Goal: Task Accomplishment & Management: Complete application form

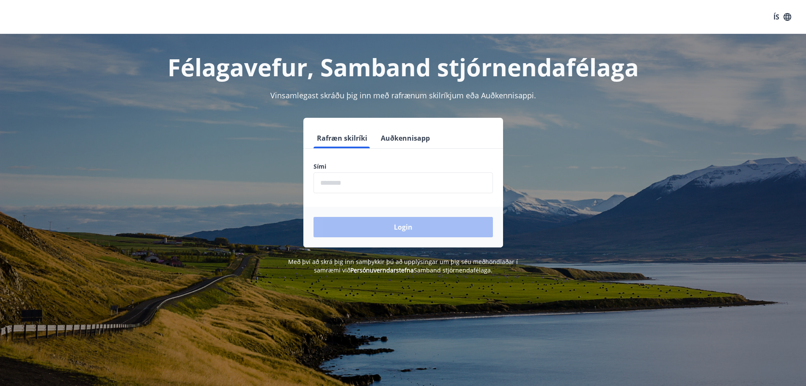
click at [326, 183] on input "phone" at bounding box center [403, 182] width 179 height 21
type input "********"
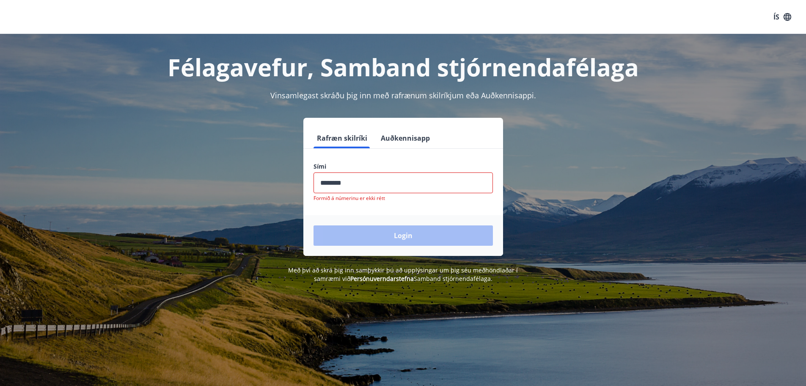
click at [419, 229] on div "Login" at bounding box center [403, 235] width 200 height 41
click at [339, 182] on input "phone" at bounding box center [403, 182] width 179 height 21
click at [351, 182] on input "phone" at bounding box center [403, 182] width 179 height 21
drag, startPoint x: 351, startPoint y: 182, endPoint x: 295, endPoint y: 182, distance: 55.9
click at [295, 182] on div "Rafræn skilríki Auðkennisapp Sími ​ Formið á númerinu er ekki rétt Login" at bounding box center [403, 187] width 589 height 138
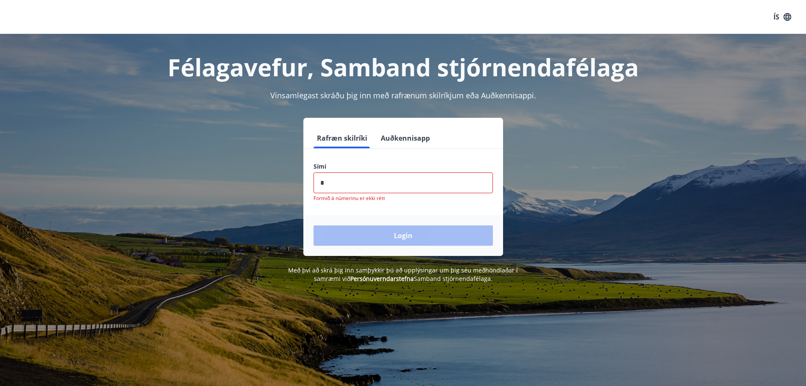
type input "********"
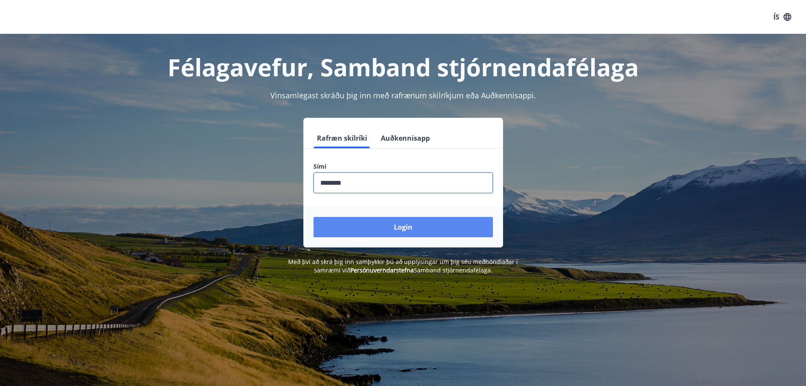
click at [411, 223] on button "Login" at bounding box center [403, 227] width 179 height 20
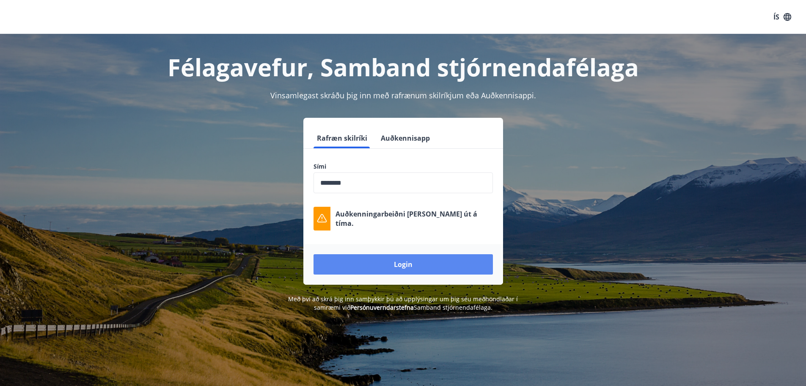
click at [413, 273] on div "Login" at bounding box center [403, 264] width 200 height 41
click at [411, 267] on button "Login" at bounding box center [403, 264] width 179 height 20
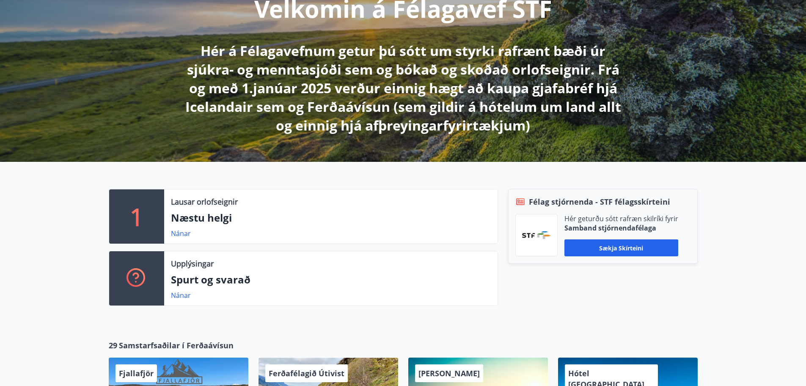
scroll to position [127, 0]
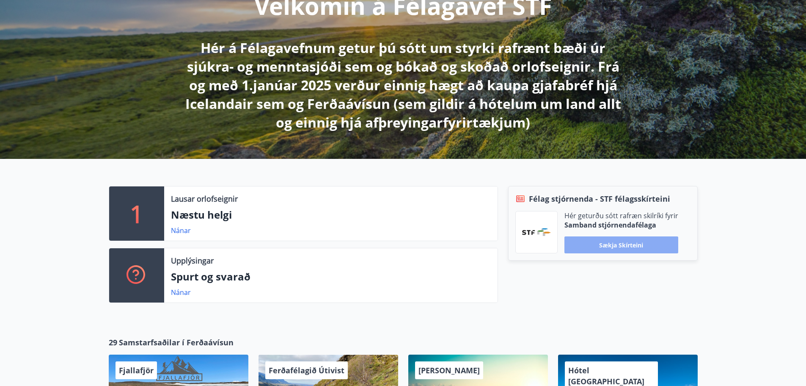
click at [632, 240] on button "Sækja skírteini" at bounding box center [622, 244] width 114 height 17
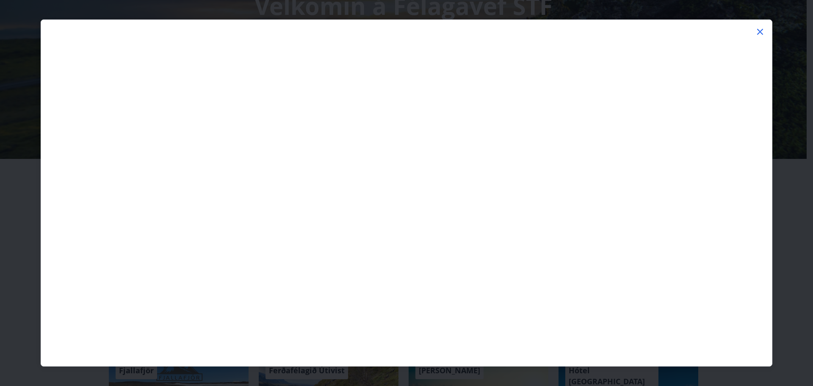
click at [761, 30] on icon at bounding box center [760, 32] width 10 height 10
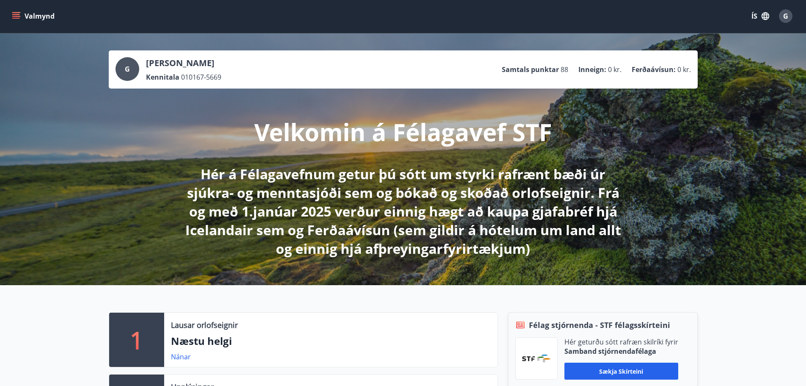
scroll to position [0, 0]
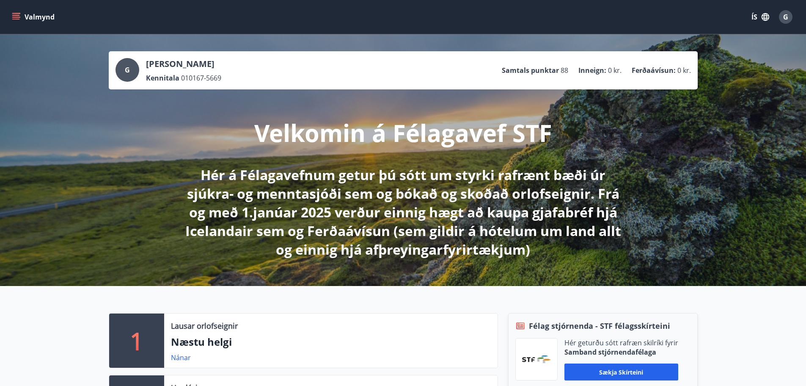
click at [15, 12] on button "Valmynd" at bounding box center [34, 16] width 48 height 15
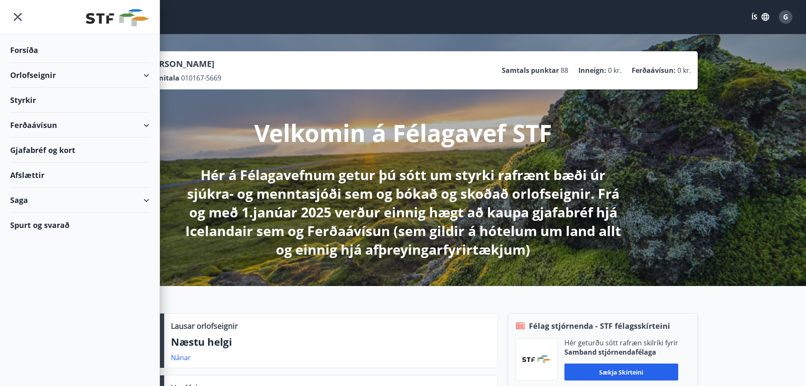
click at [31, 98] on div "Styrkir" at bounding box center [79, 100] width 139 height 25
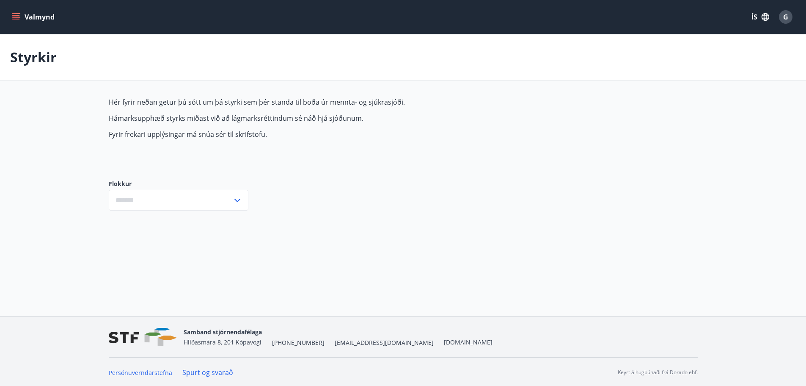
type input "***"
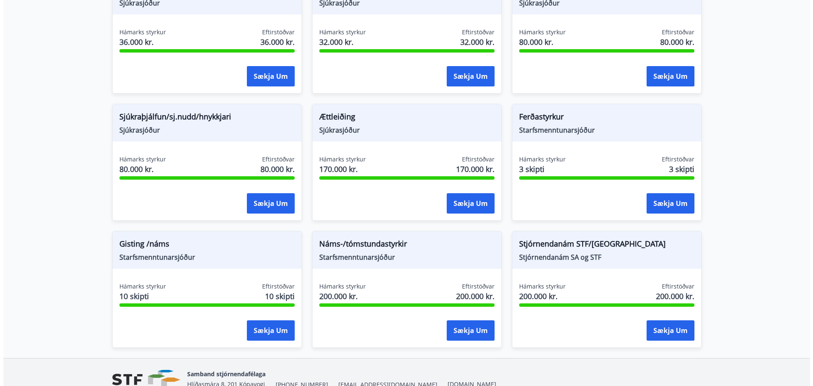
scroll to position [671, 0]
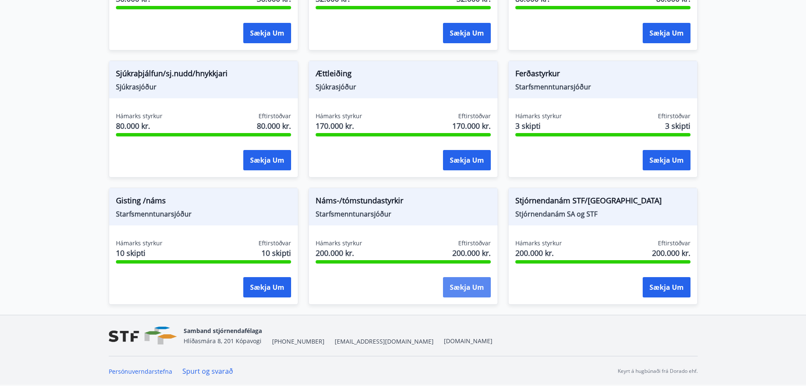
click at [476, 289] on button "Sækja um" at bounding box center [467, 287] width 48 height 20
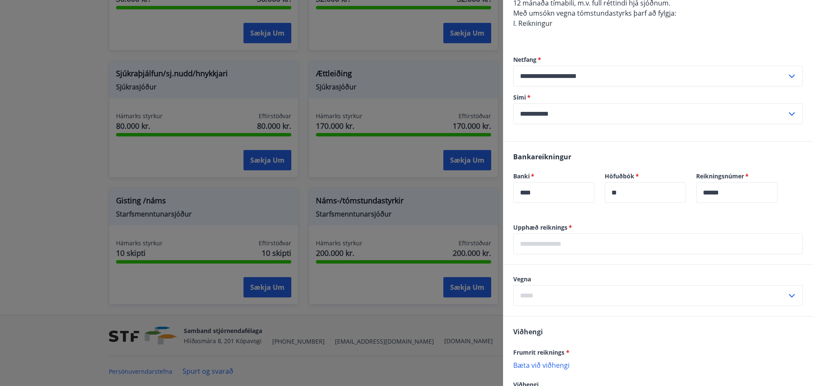
scroll to position [296, 0]
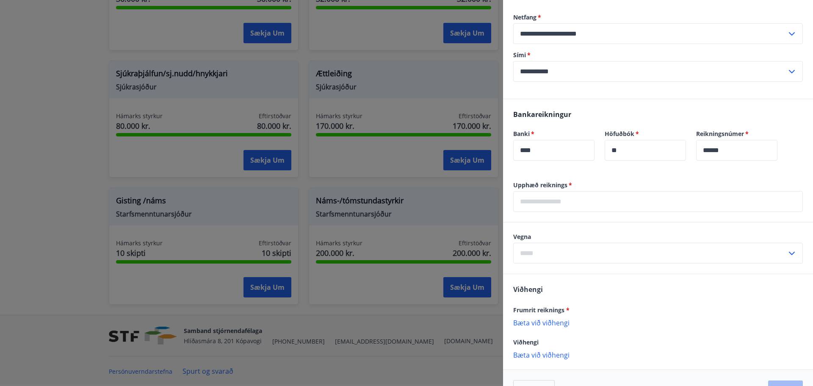
click at [544, 202] on input "text" at bounding box center [657, 201] width 289 height 21
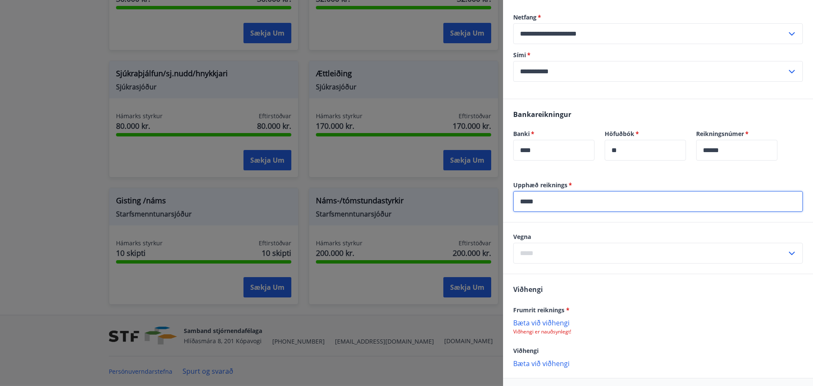
type input "*****"
click at [555, 252] on input "text" at bounding box center [649, 253] width 273 height 21
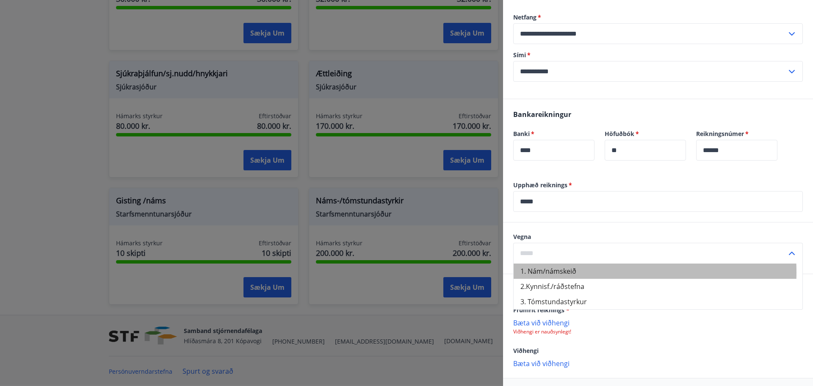
click at [549, 272] on li "1. Nám/námskeið" at bounding box center [657, 270] width 289 height 15
type input "**********"
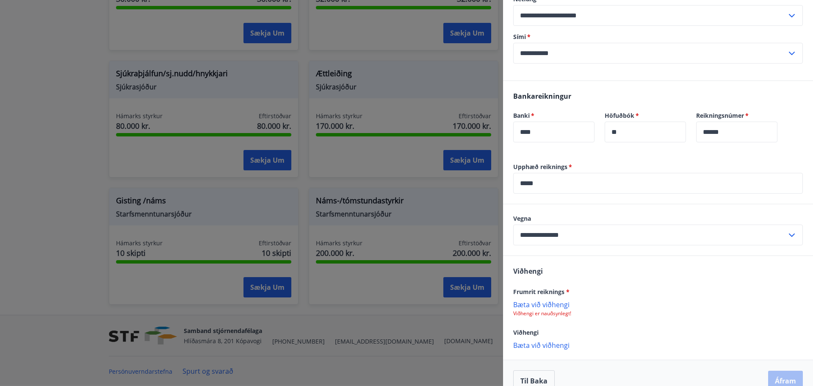
scroll to position [330, 0]
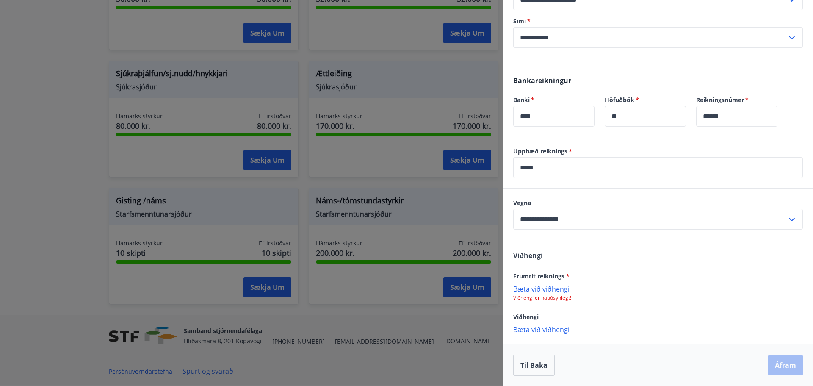
click at [547, 289] on p "Bæta við viðhengi" at bounding box center [657, 288] width 289 height 8
click at [778, 365] on button "Áfram" at bounding box center [785, 365] width 35 height 20
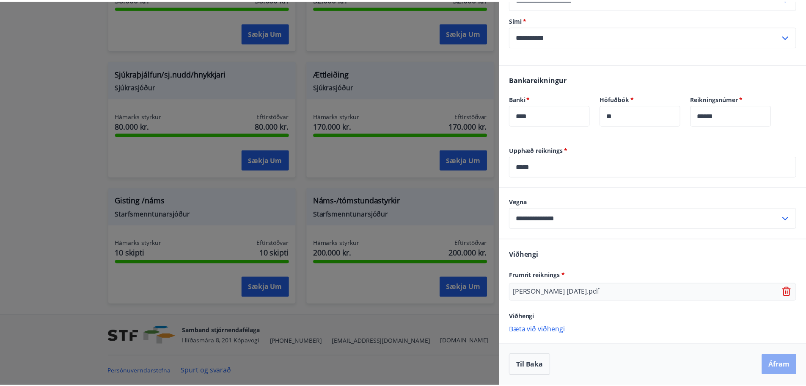
scroll to position [0, 0]
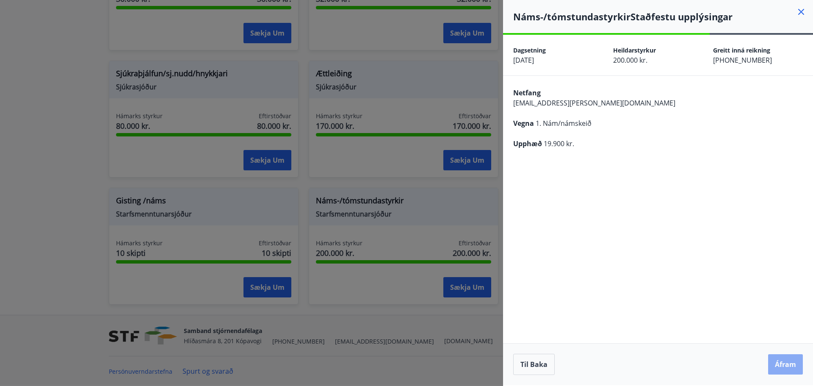
click at [790, 367] on button "Áfram" at bounding box center [785, 364] width 35 height 20
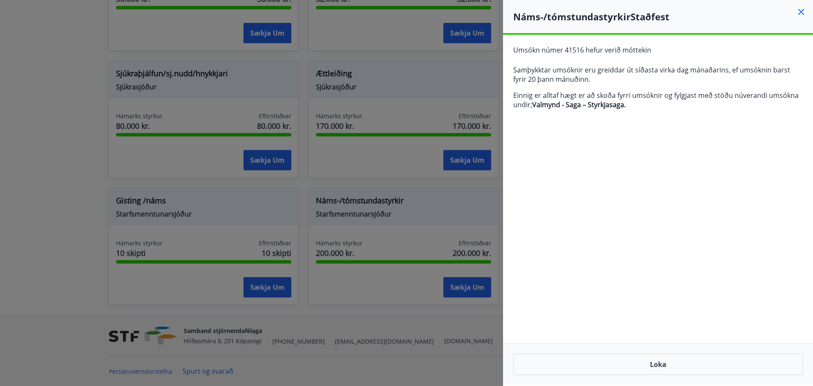
click at [797, 10] on icon at bounding box center [801, 12] width 10 height 10
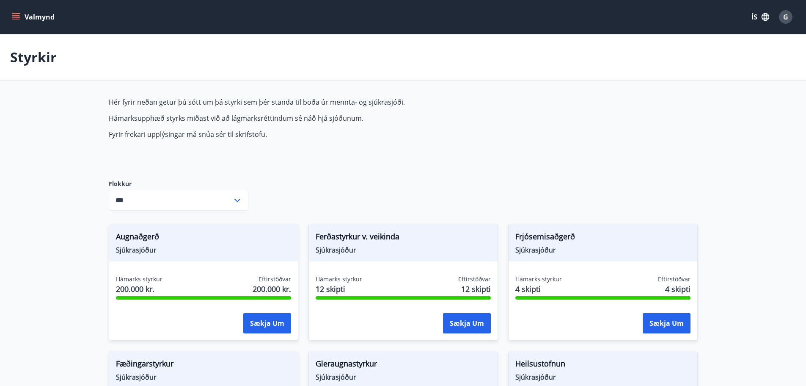
click at [786, 16] on span "G" at bounding box center [785, 16] width 5 height 9
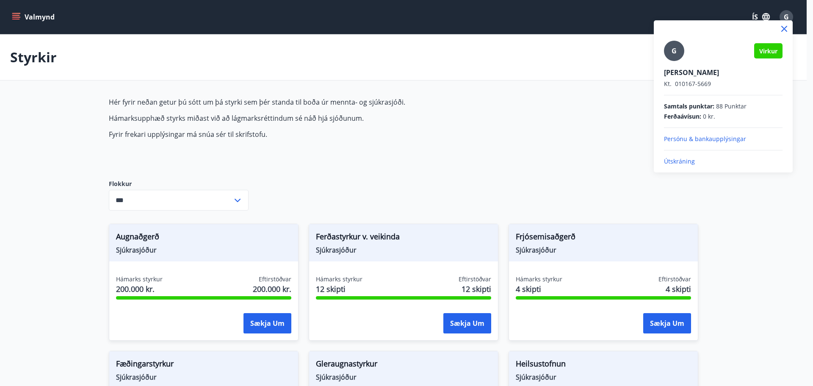
click at [683, 163] on p "Útskráning" at bounding box center [723, 161] width 119 height 8
